Goal: Information Seeking & Learning: Learn about a topic

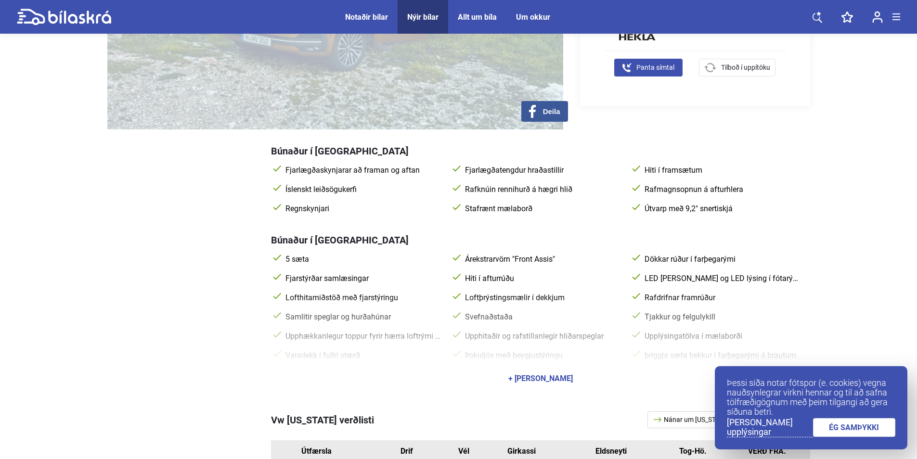
scroll to position [289, 0]
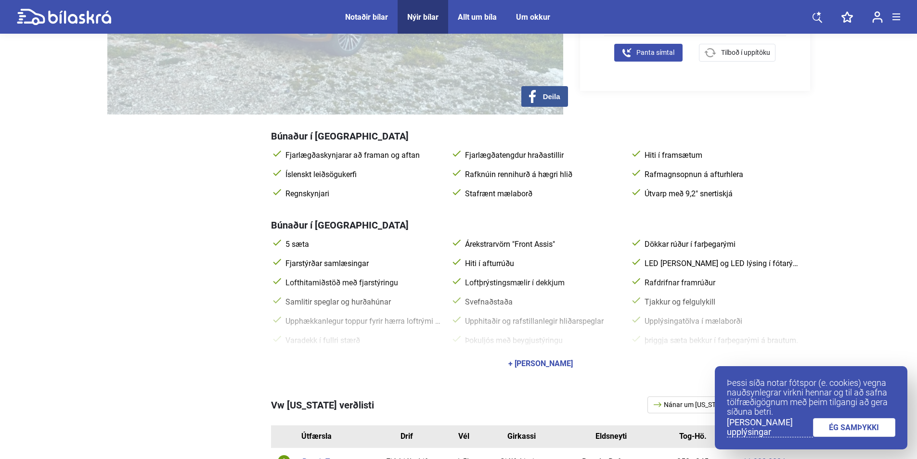
click at [539, 364] on div "+ [PERSON_NAME]" at bounding box center [540, 364] width 65 height 8
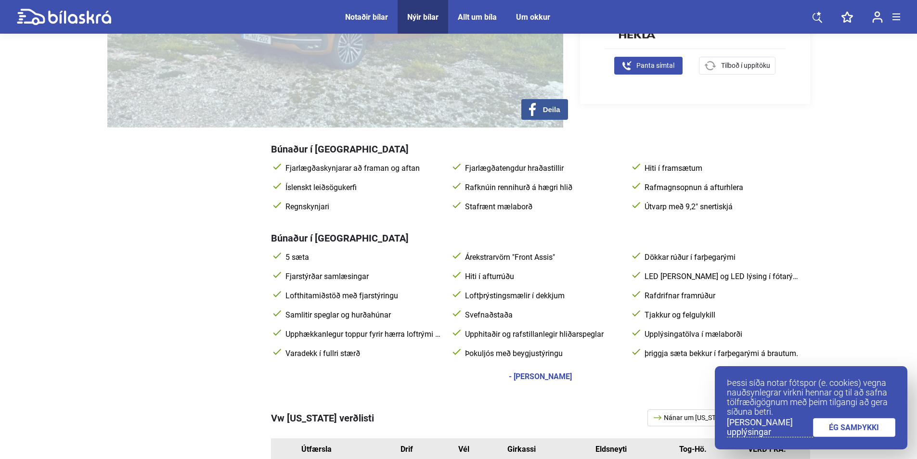
scroll to position [241, 0]
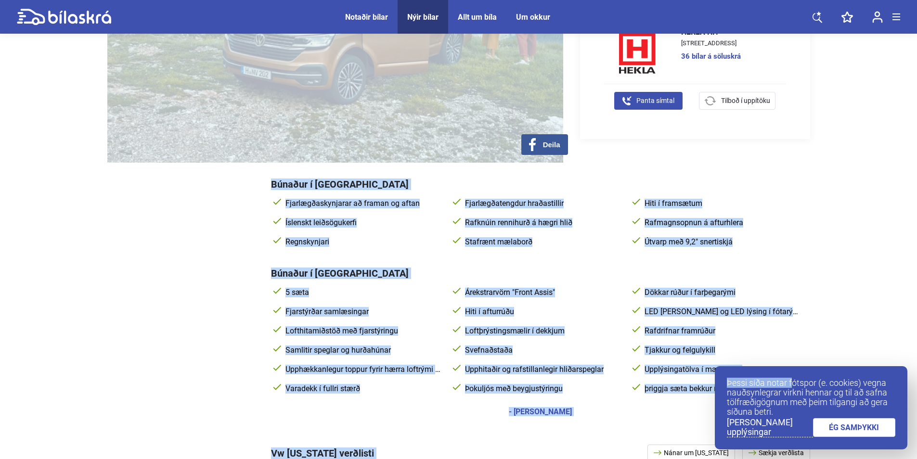
drag, startPoint x: 267, startPoint y: 187, endPoint x: 748, endPoint y: 382, distance: 518.6
drag, startPoint x: 865, startPoint y: 430, endPoint x: 864, endPoint y: 397, distance: 32.8
click at [866, 430] on link "ÉG SAMÞYKKI" at bounding box center [854, 427] width 83 height 19
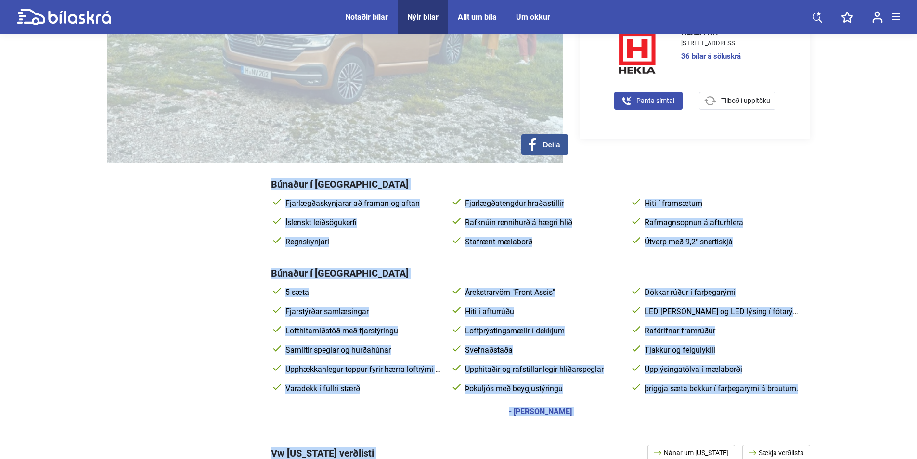
drag, startPoint x: 268, startPoint y: 185, endPoint x: 805, endPoint y: 387, distance: 573.7
click at [805, 387] on div "Búnaður í Ocean umfram Beach Fjarlægðaskynjarar að framan og aftan Fjarlægðaten…" at bounding box center [458, 294] width 703 height 263
copy span "Búnaður í Ocean umfram Beach Fjarlægðaskynjarar að framan og aftan Fjarlægðaten…"
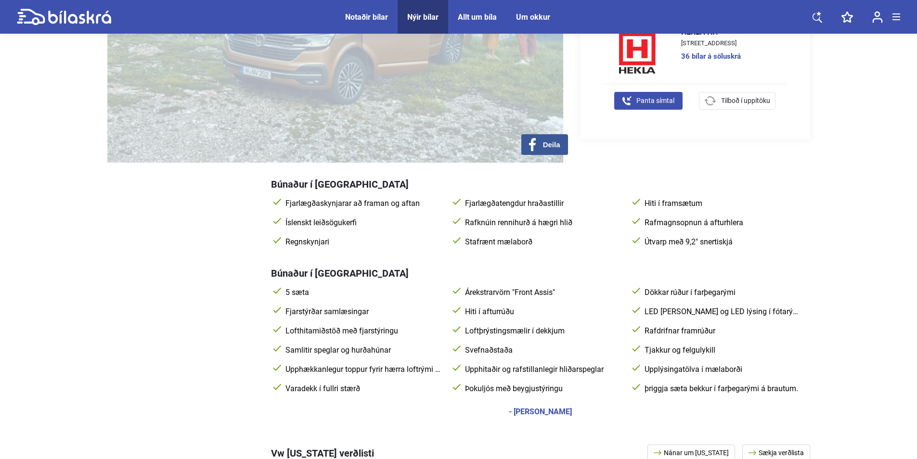
drag, startPoint x: 0, startPoint y: 262, endPoint x: 96, endPoint y: 191, distance: 119.7
